Goal: Transaction & Acquisition: Book appointment/travel/reservation

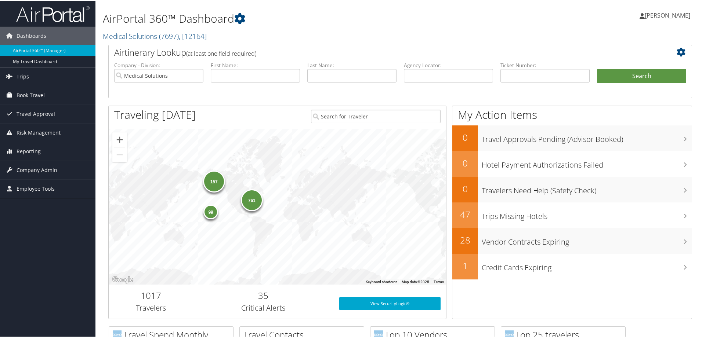
click at [39, 94] on span "Book Travel" at bounding box center [31, 95] width 28 height 18
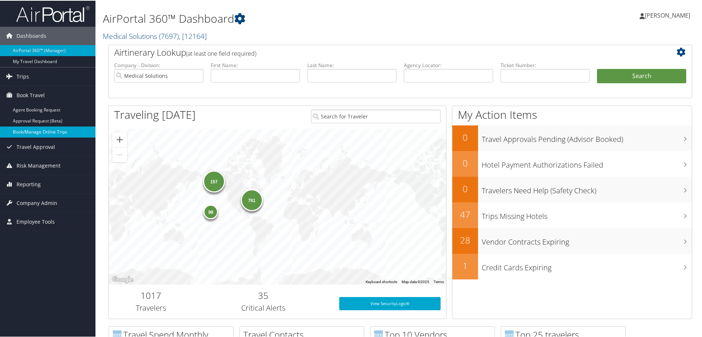
click at [52, 130] on link "Book/Manage Online Trips" at bounding box center [47, 131] width 95 height 11
